Goal: Ask a question

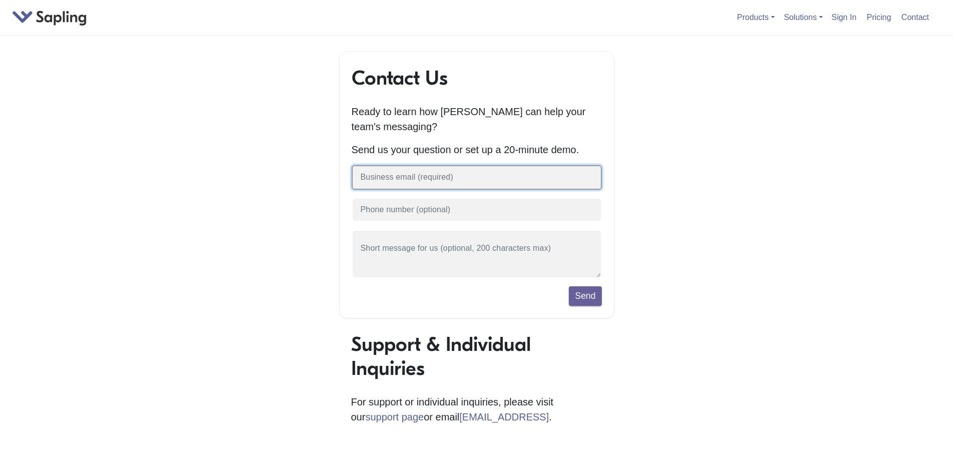
click at [459, 178] on input "text" at bounding box center [477, 177] width 250 height 25
type input "winnieh@skinvitality.ca"
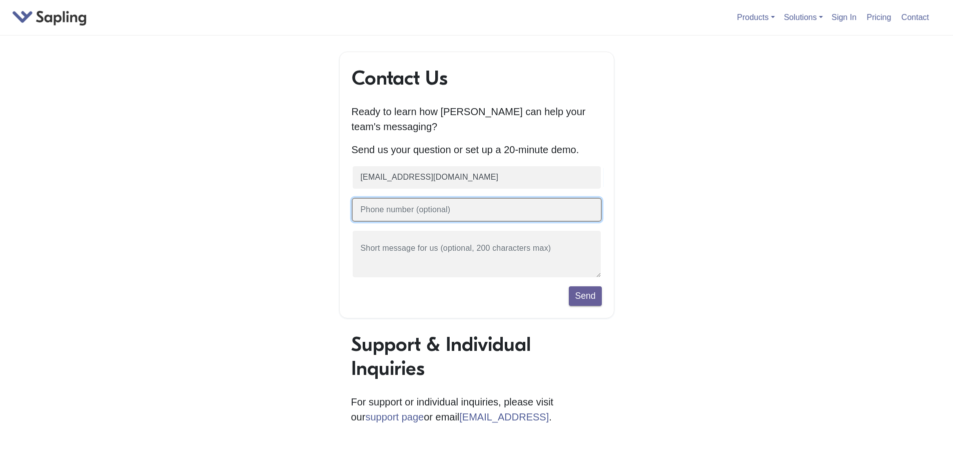
click at [540, 222] on input "text" at bounding box center [477, 210] width 250 height 25
type input "6473888534"
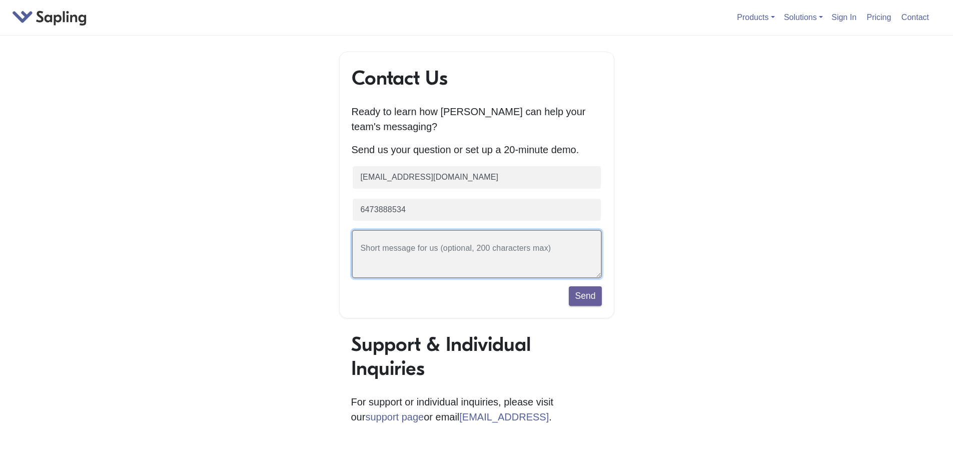
click at [545, 252] on textarea at bounding box center [477, 254] width 250 height 49
click at [376, 251] on textarea "how to integrate your products with Salesforce OMNI channel" at bounding box center [477, 254] width 250 height 49
click at [373, 250] on textarea "how to integrate your products with Salesforce OMNI channel" at bounding box center [477, 254] width 250 height 49
type textarea "How to integrate your products with Salesforce OMNI channel"
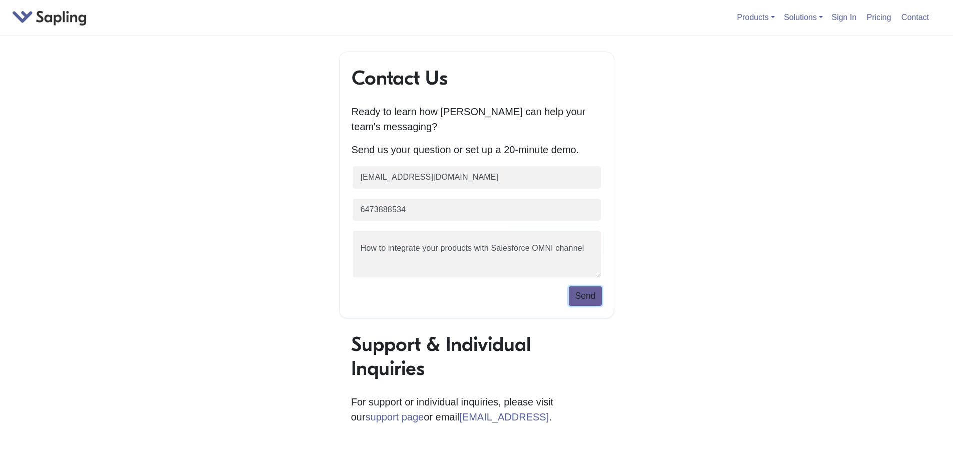
click at [582, 295] on button "Send" at bounding box center [585, 295] width 33 height 19
